Goal: Task Accomplishment & Management: Manage account settings

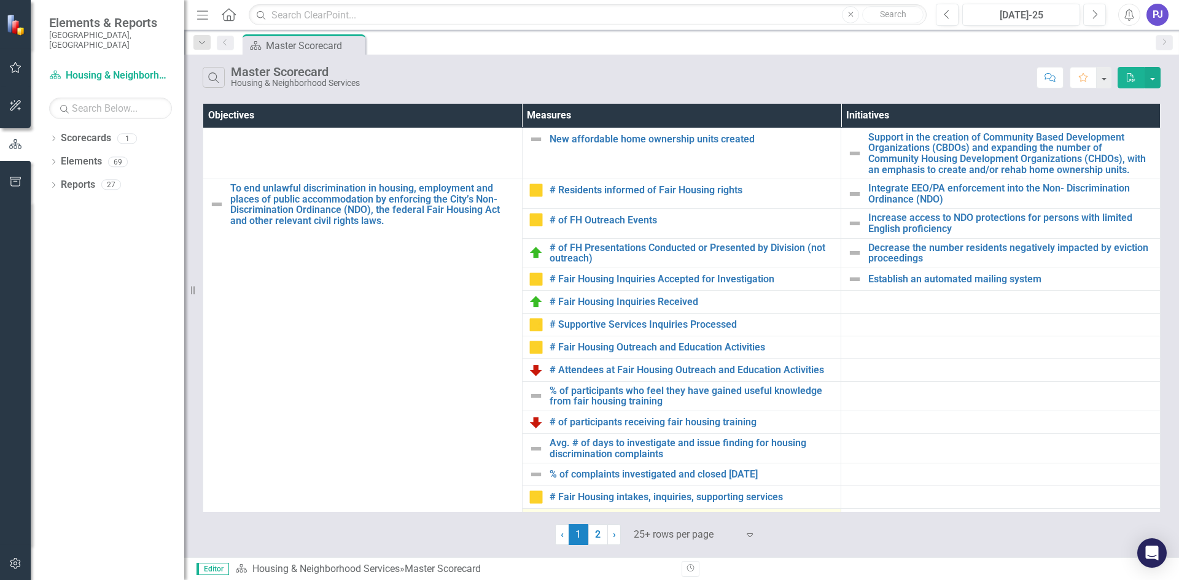
scroll to position [183, 0]
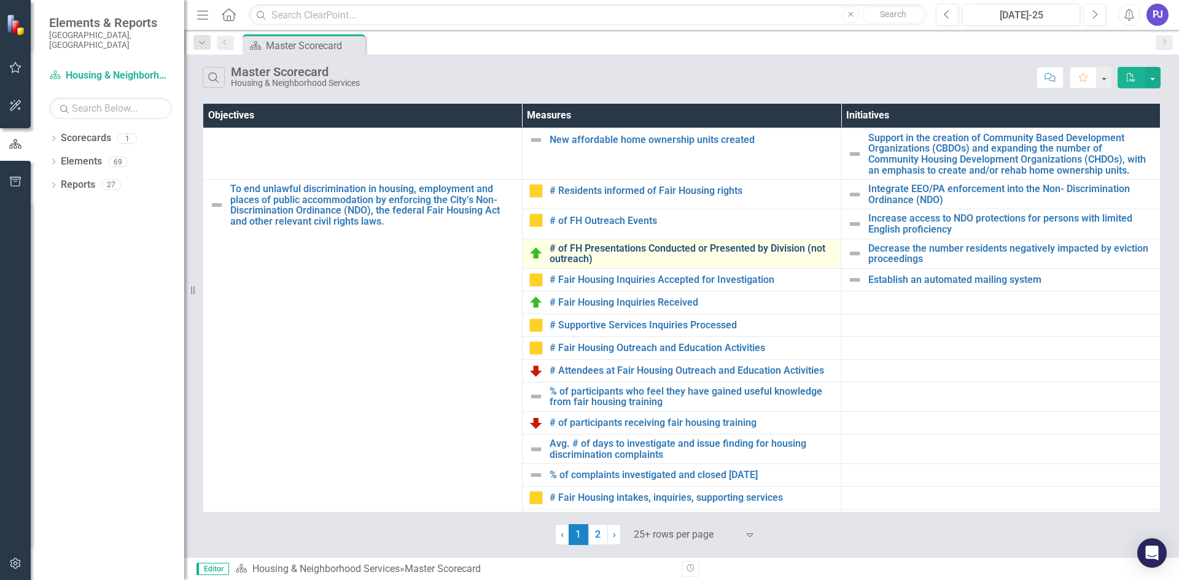
click at [666, 248] on link "# of FH Presentations Conducted or Presented by Division (not outreach)" at bounding box center [691, 253] width 285 height 21
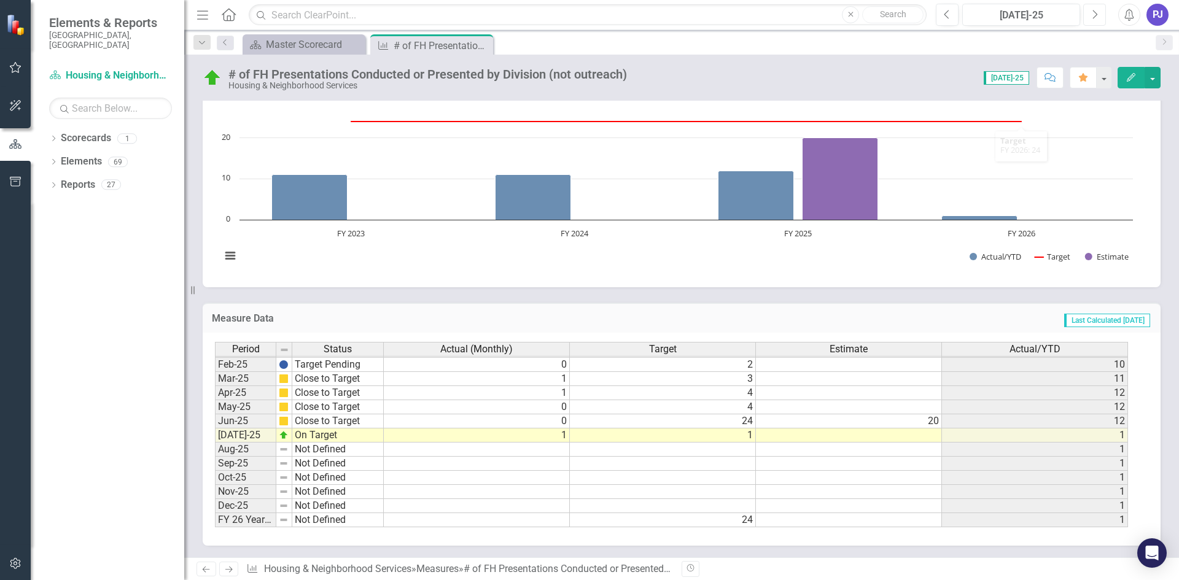
click at [1093, 8] on button "Next" at bounding box center [1094, 15] width 23 height 22
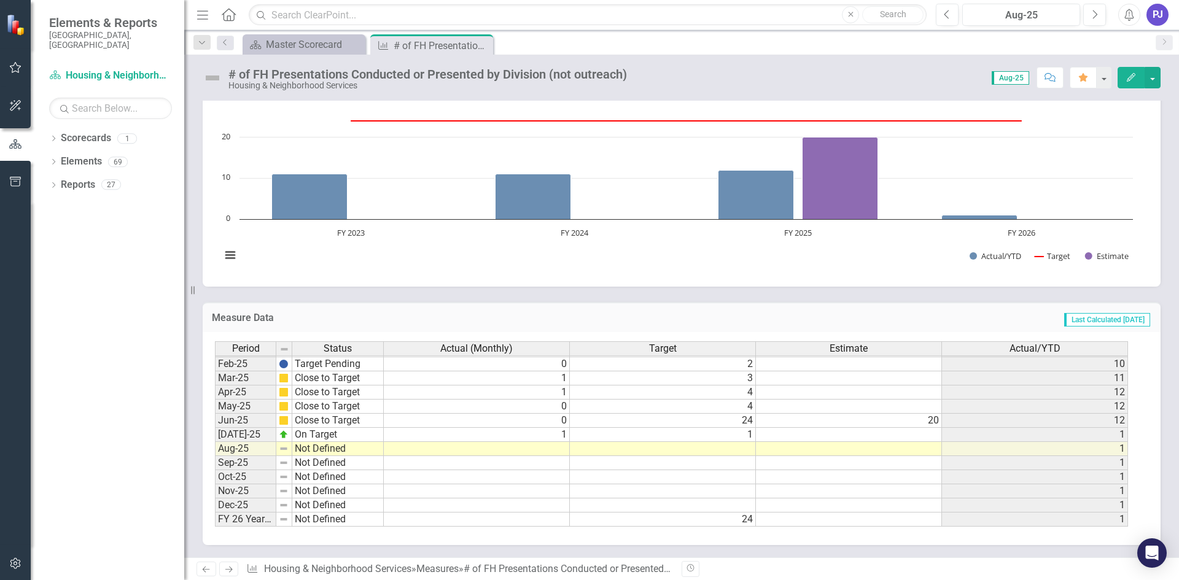
click at [742, 449] on tbody "Aug-23 Needs Improvement 0 1 [DATE]-23 On Target 1 1 [DATE]-23 Needs Improvemen…" at bounding box center [671, 315] width 913 height 424
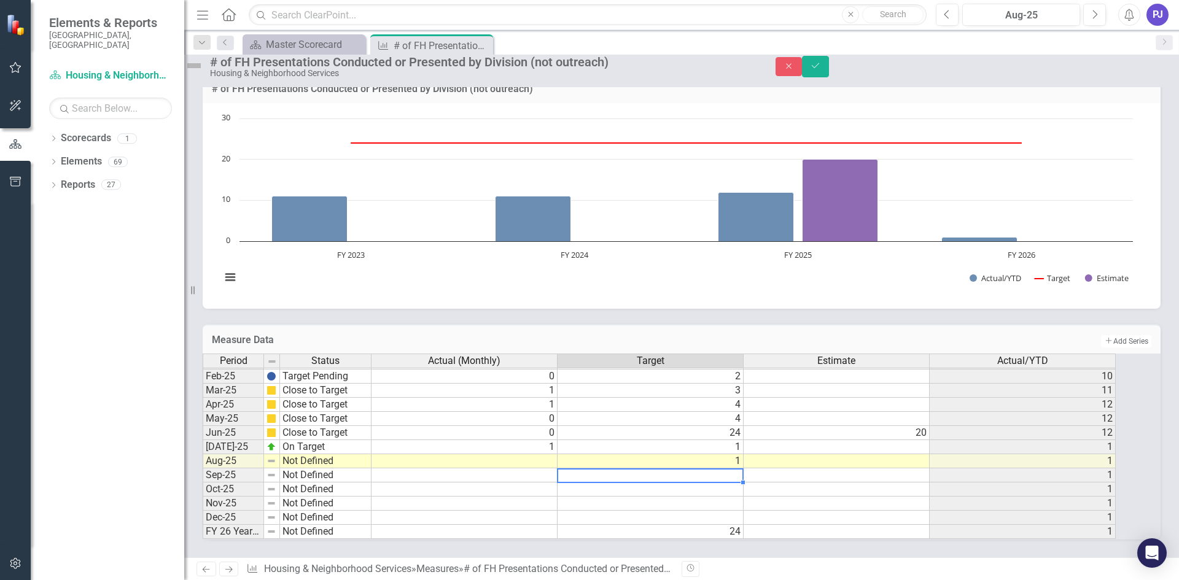
click at [743, 468] on td at bounding box center [650, 475] width 186 height 14
click at [743, 482] on td at bounding box center [650, 489] width 186 height 14
click at [743, 497] on td at bounding box center [650, 504] width 186 height 14
click at [741, 491] on tbody "Jan-24 Close to Target 1 2 [DATE]-24 Close to Target 1 2 [DATE]-24 Close to Tar…" at bounding box center [659, 362] width 913 height 354
click at [743, 511] on td at bounding box center [650, 518] width 186 height 14
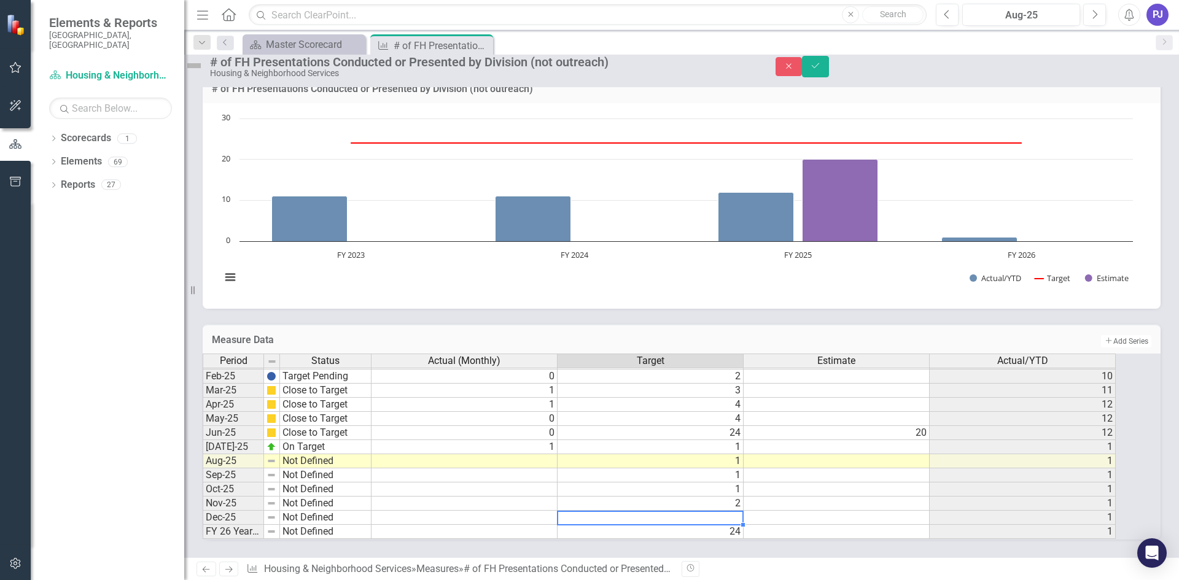
click at [743, 511] on td at bounding box center [650, 518] width 186 height 14
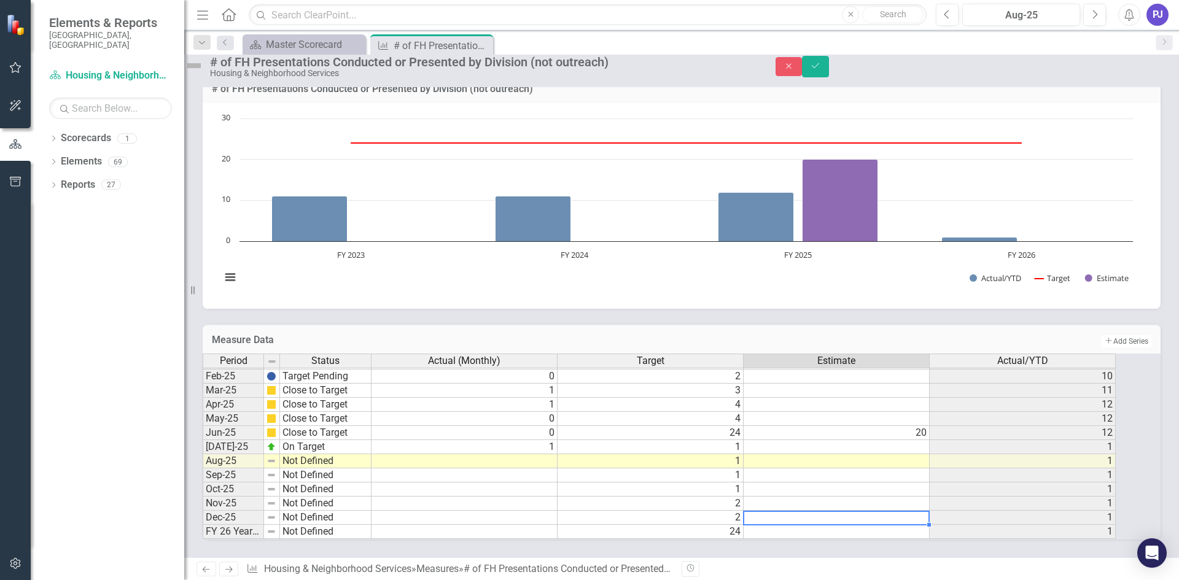
click at [789, 511] on td at bounding box center [836, 518] width 186 height 14
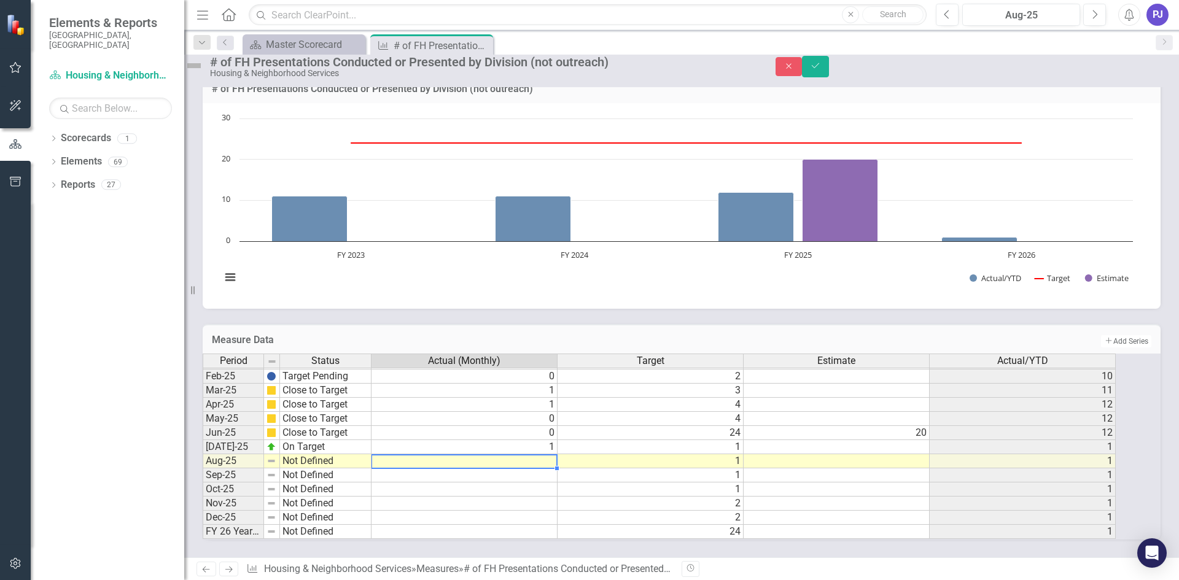
click at [548, 454] on td at bounding box center [464, 461] width 186 height 14
type textarea "0"
click at [858, 454] on td at bounding box center [836, 461] width 186 height 14
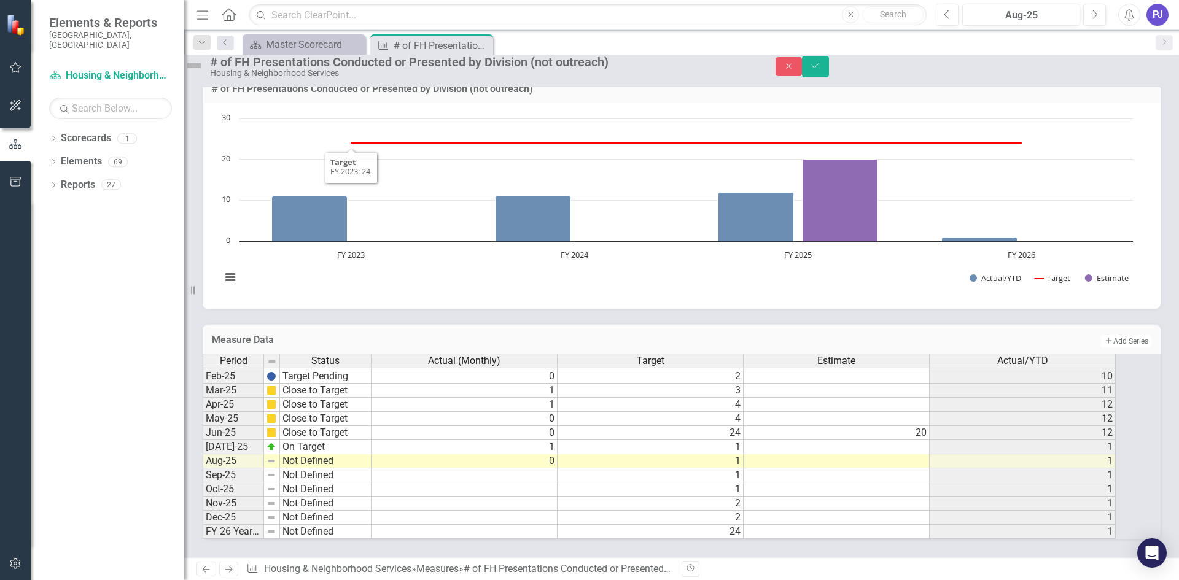
click at [204, 74] on img at bounding box center [194, 66] width 20 height 20
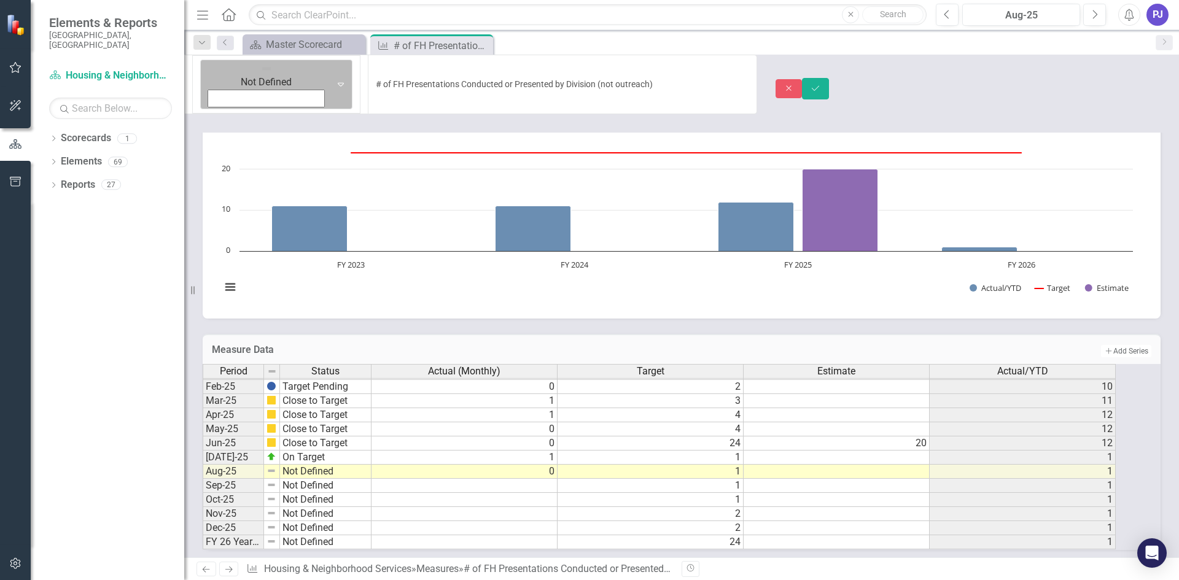
click at [335, 79] on icon "Expand" at bounding box center [341, 84] width 12 height 10
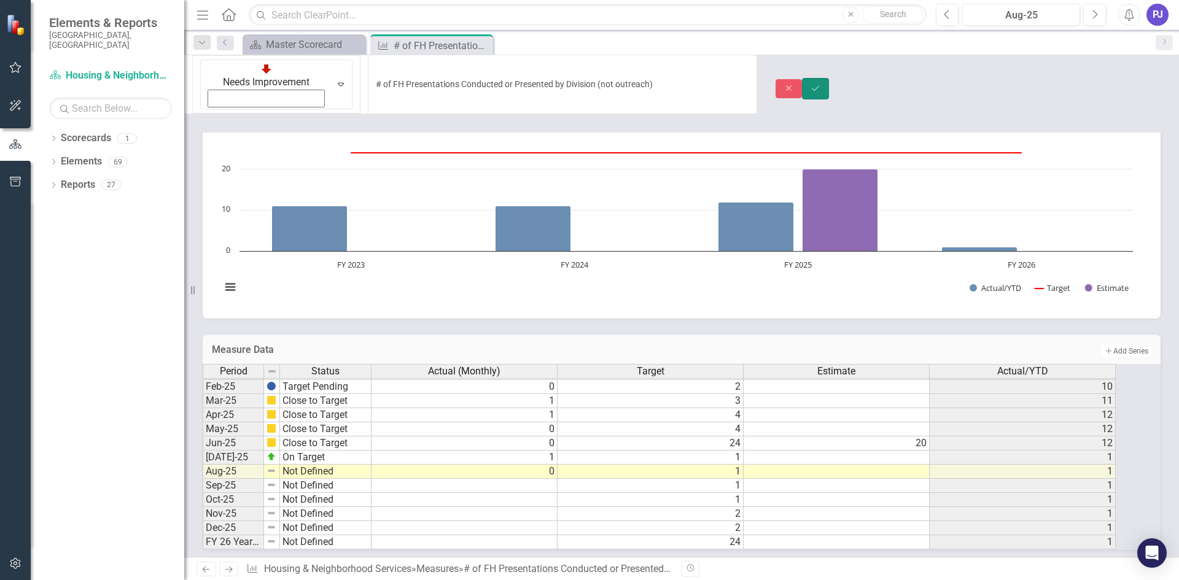
click at [821, 84] on icon "Save" at bounding box center [815, 88] width 11 height 9
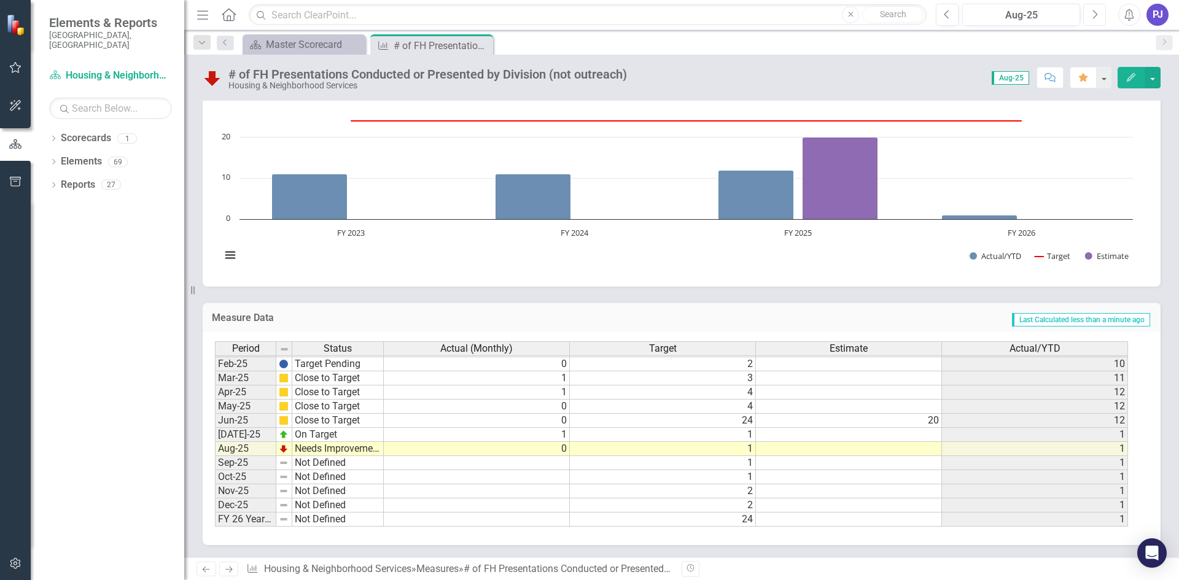
click at [1094, 12] on icon "button" at bounding box center [1095, 14] width 5 height 9
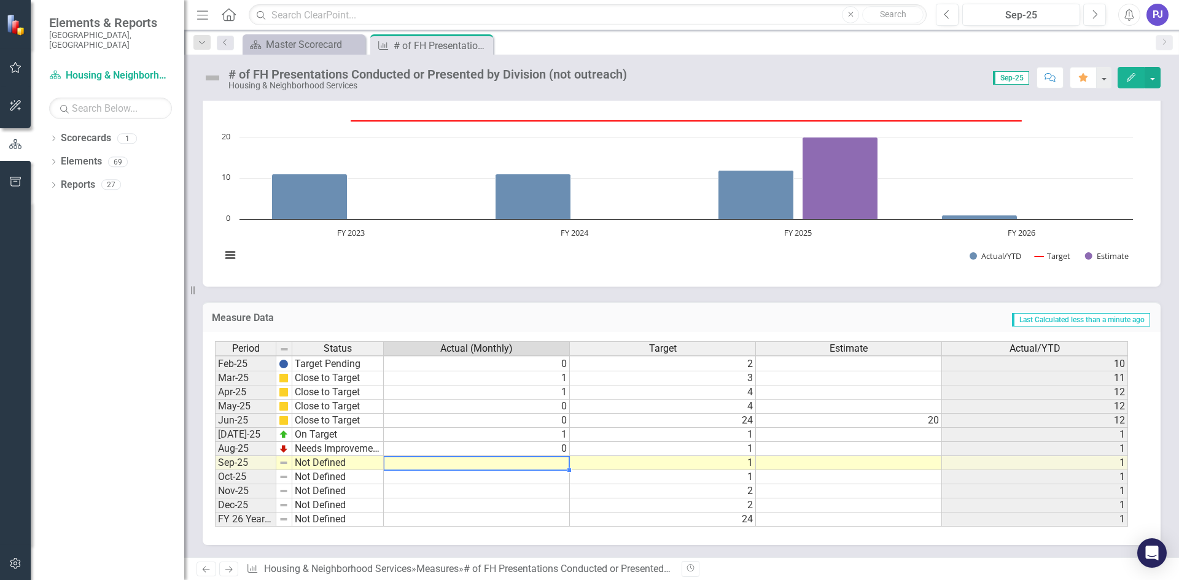
click at [538, 462] on tbody "Jan-24 Close to Target 1 2 [DATE]-24 Close to Target 1 2 [DATE]-24 Close to Tar…" at bounding box center [671, 350] width 913 height 354
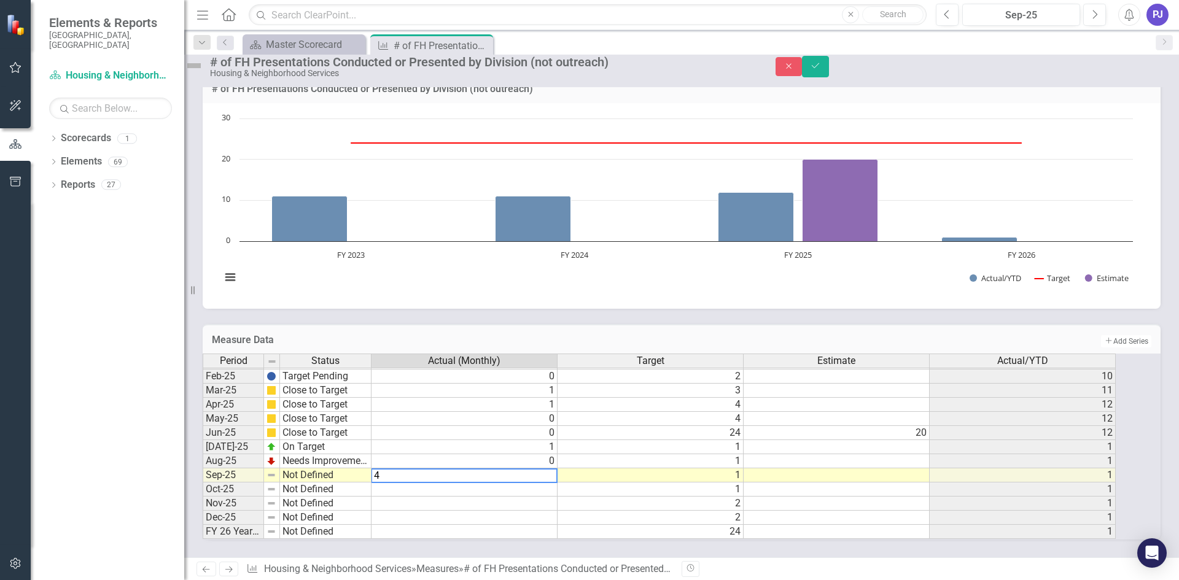
type textarea "4"
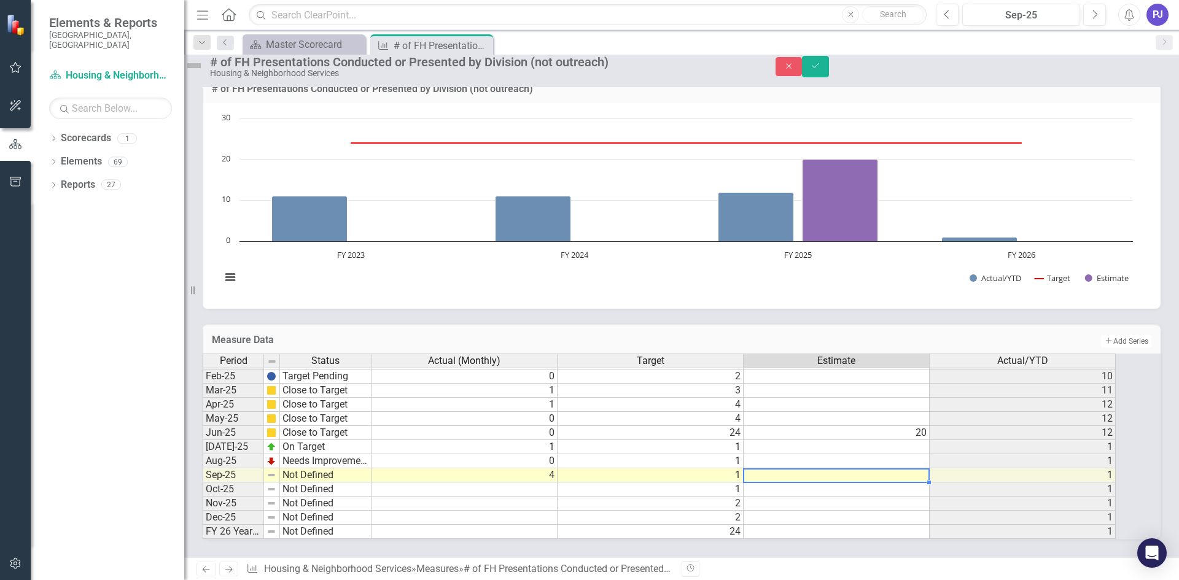
click at [857, 468] on td at bounding box center [836, 475] width 186 height 14
click at [204, 76] on img at bounding box center [194, 66] width 20 height 20
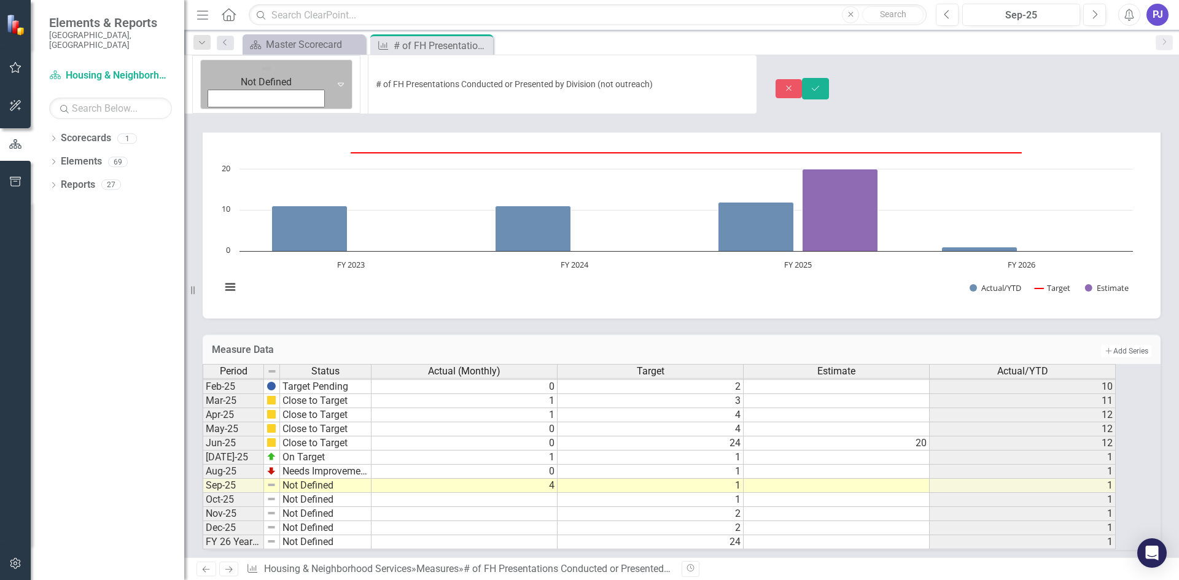
click at [335, 79] on icon "Expand" at bounding box center [341, 84] width 12 height 10
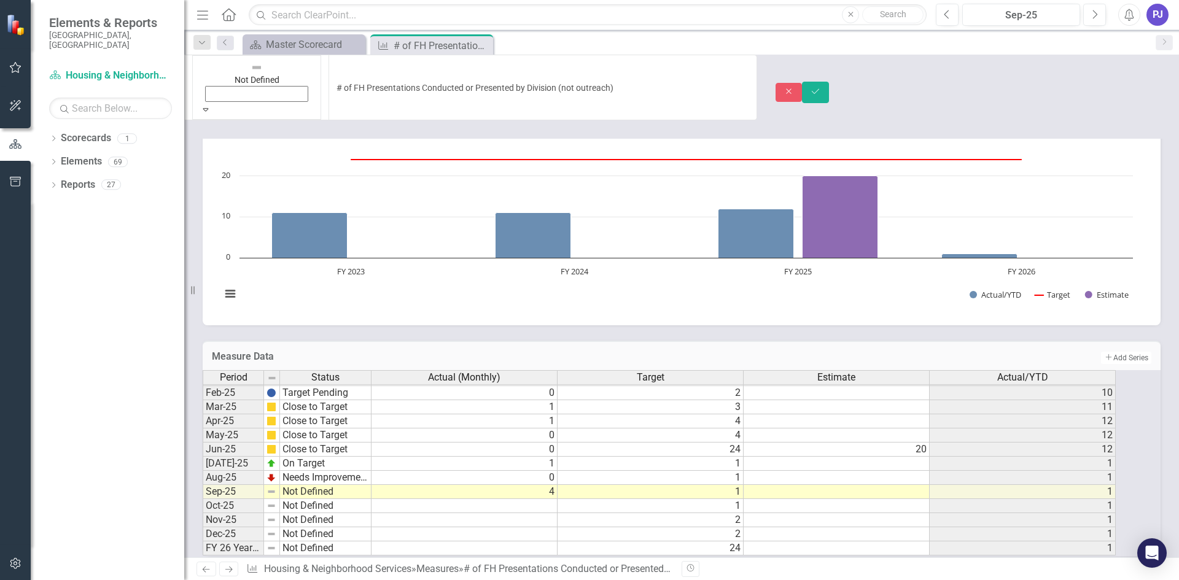
click at [819, 89] on icon "submit" at bounding box center [814, 91] width 7 height 5
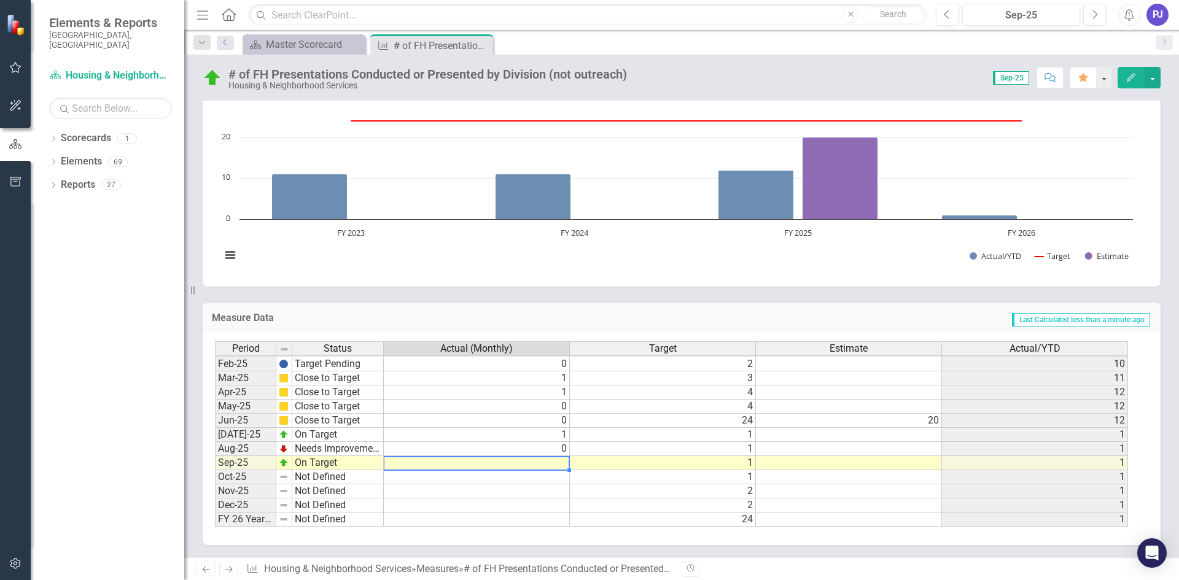
click at [533, 460] on tbody "Jan-24 Close to Target 1 2 [DATE]-24 Close to Target 1 2 [DATE]-24 Close to Tar…" at bounding box center [671, 350] width 913 height 354
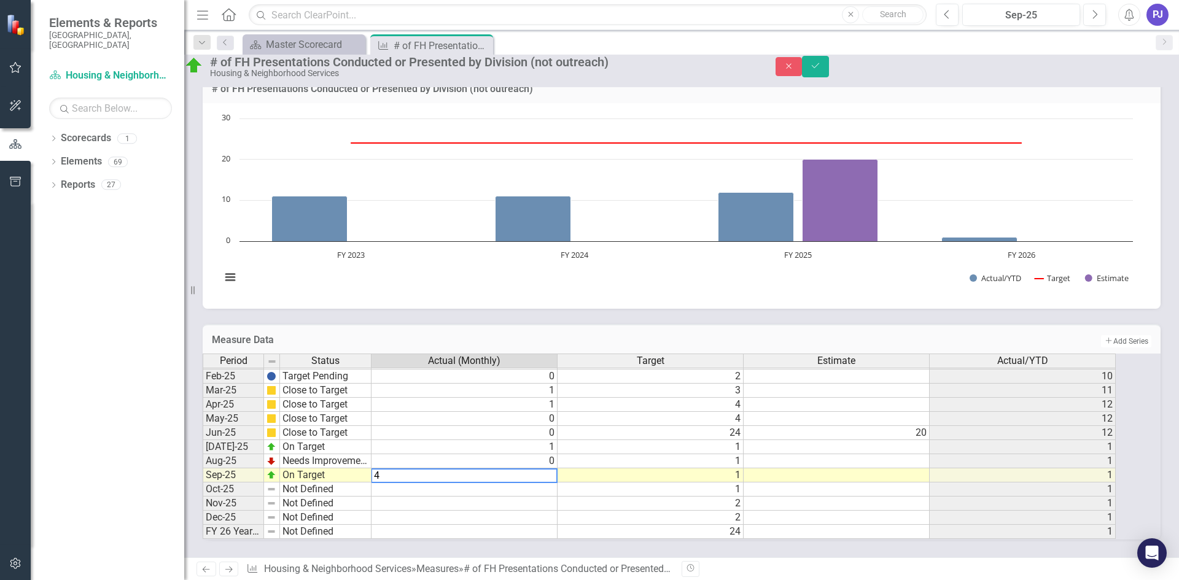
type textarea "4"
click at [821, 468] on td at bounding box center [836, 475] width 186 height 14
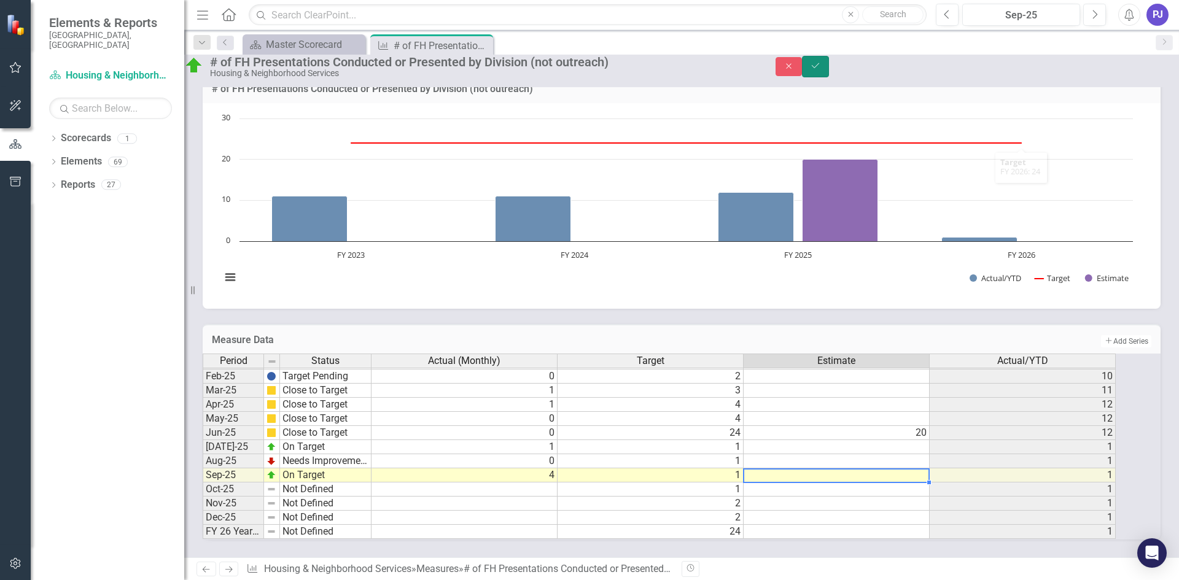
click at [819, 68] on icon "submit" at bounding box center [814, 65] width 7 height 5
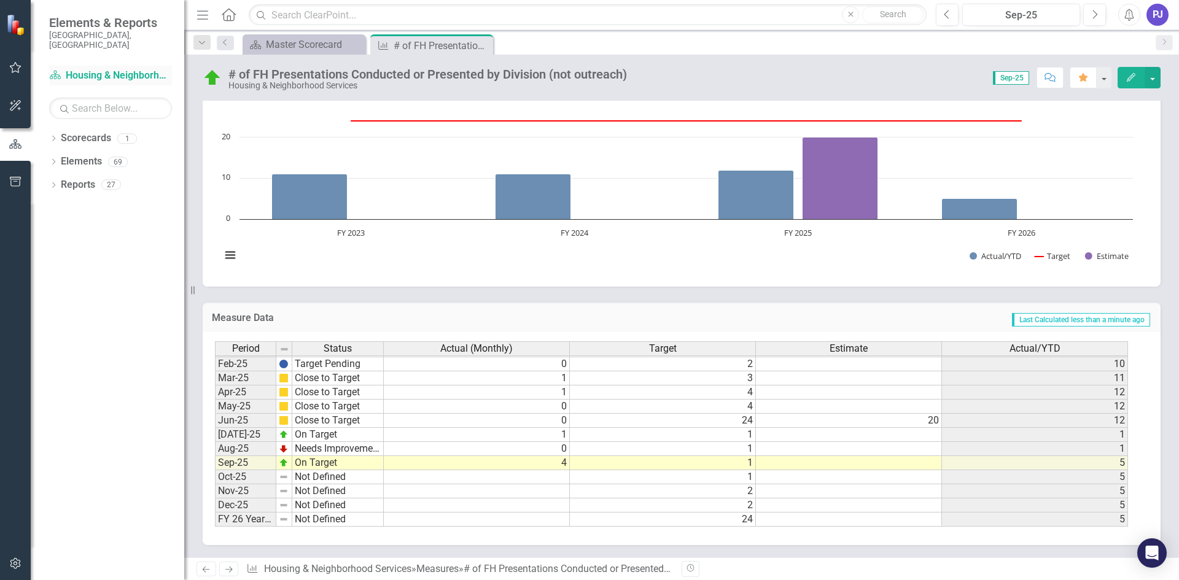
click at [140, 69] on link "Scorecard Housing & Neighborhood Services" at bounding box center [110, 76] width 123 height 14
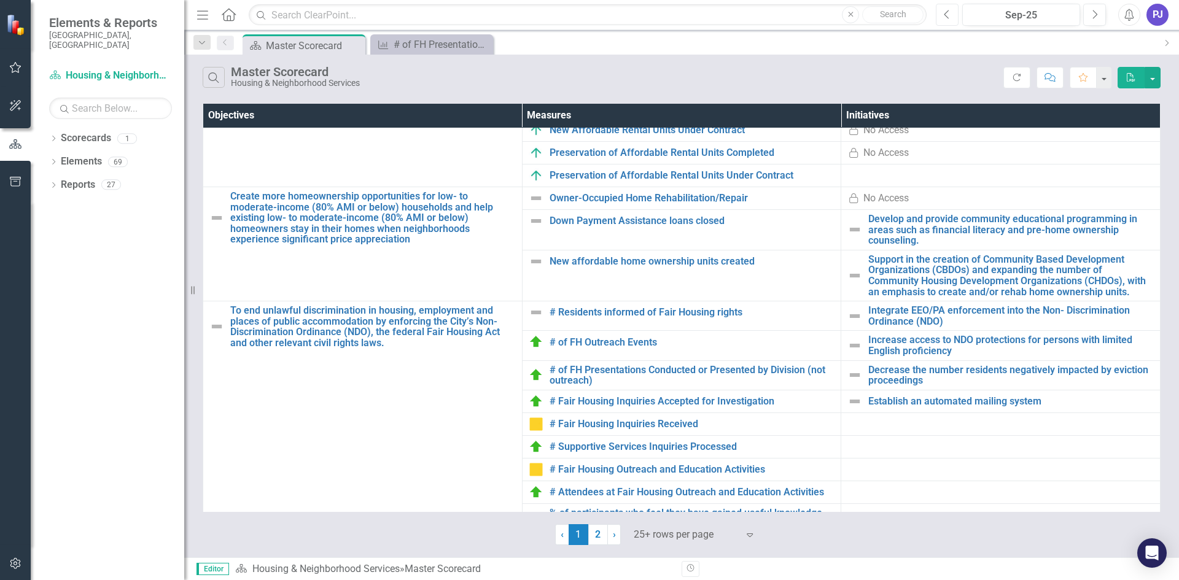
click at [948, 23] on button "Previous" at bounding box center [946, 15] width 23 height 22
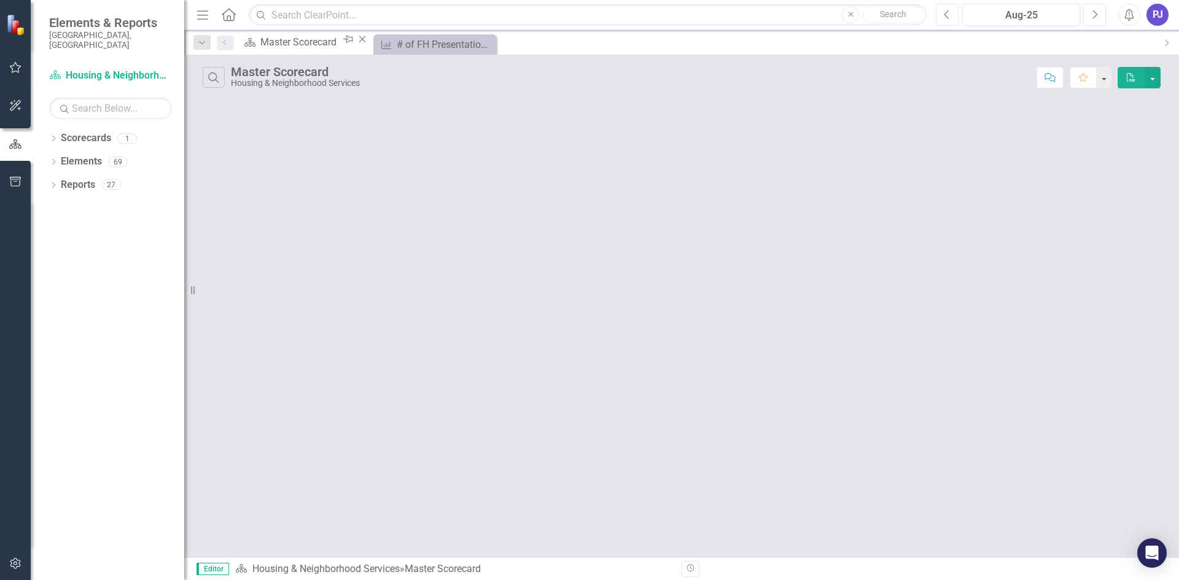
click at [948, 23] on button "Previous" at bounding box center [946, 15] width 23 height 22
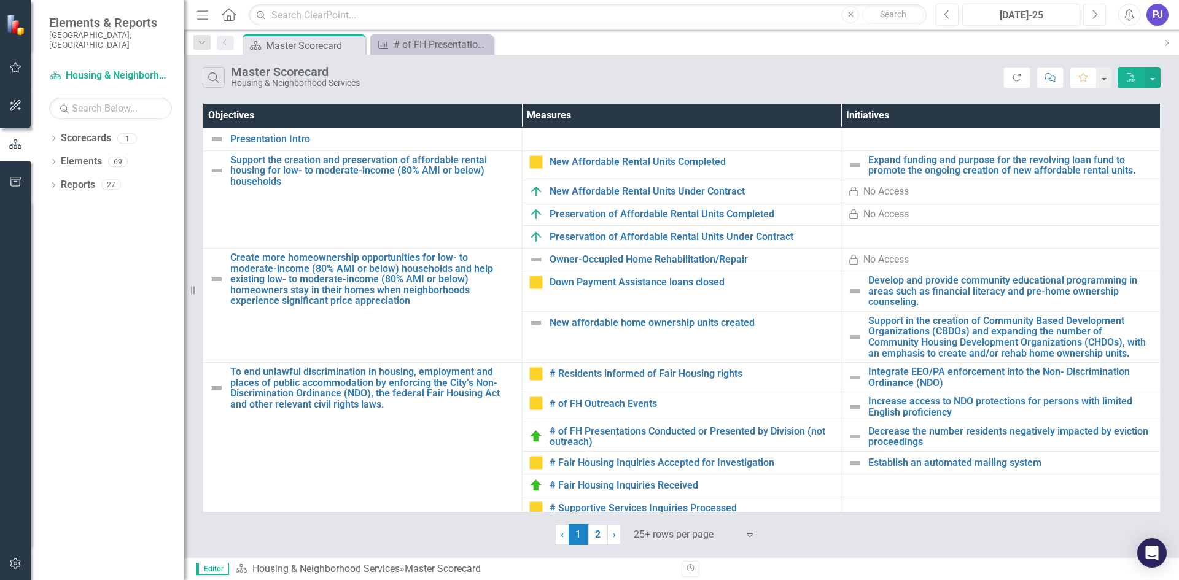
click at [1098, 11] on button "Next" at bounding box center [1094, 15] width 23 height 22
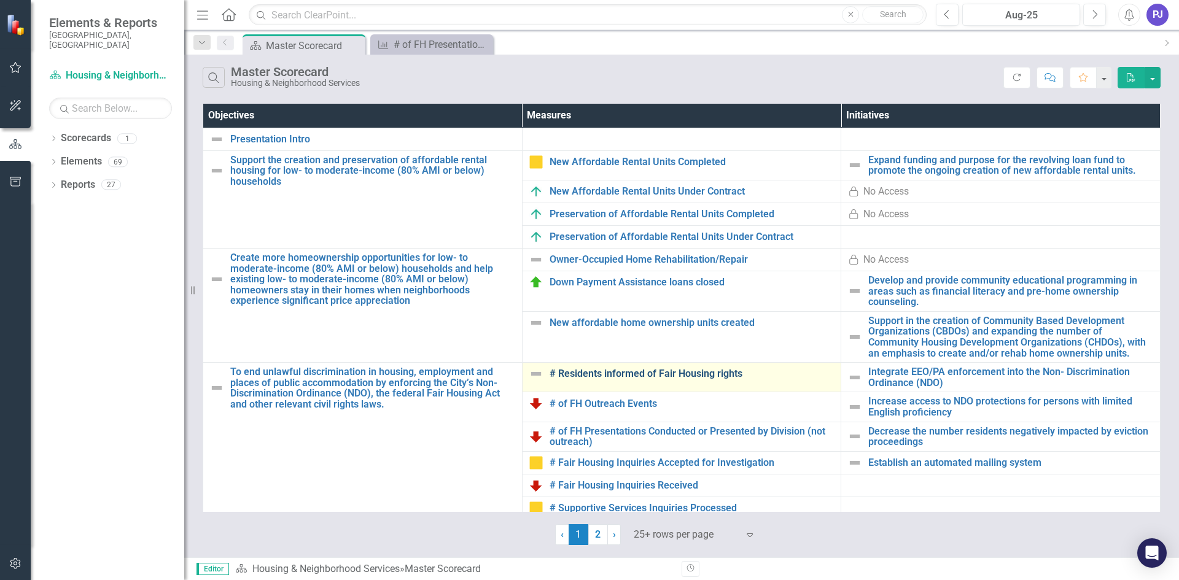
click at [595, 373] on link "# Residents informed of Fair Housing rights" at bounding box center [691, 373] width 285 height 11
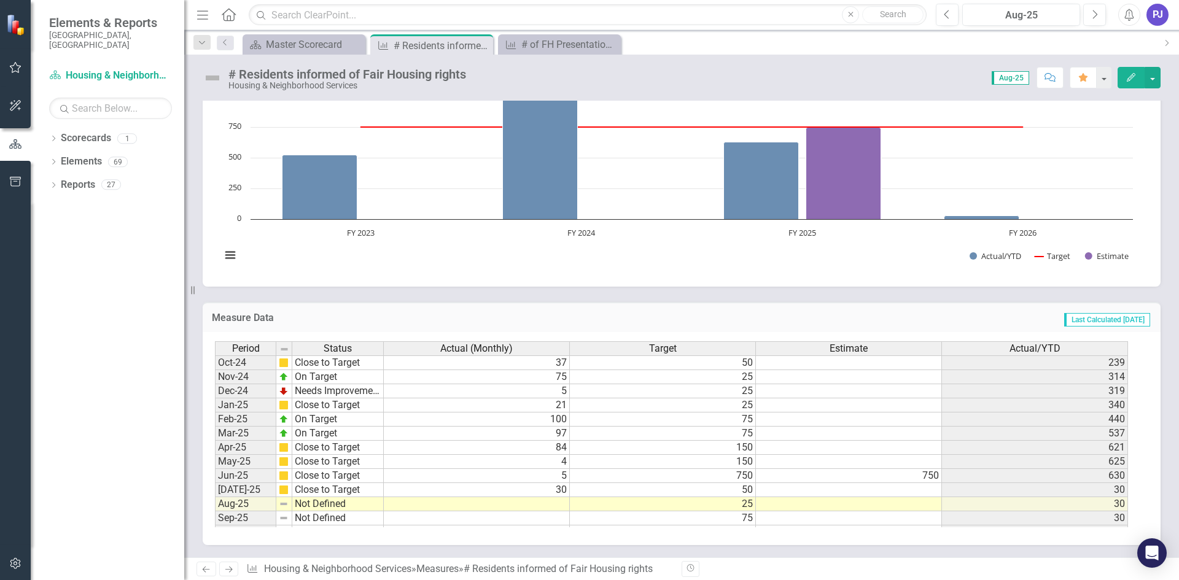
scroll to position [571, 0]
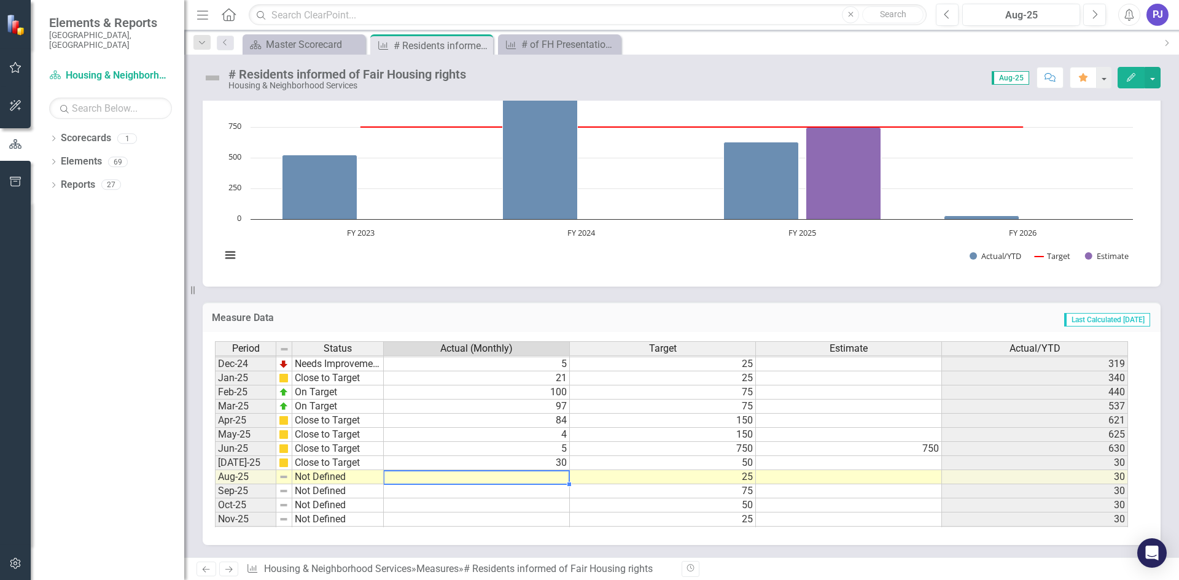
click at [545, 479] on tbody "Nov-23 Close to Target 17 25 249 Dec-23 Target Pending 0 25 249 Jan-24 Close to…" at bounding box center [671, 364] width 913 height 382
